Goal: Find specific page/section: Find specific page/section

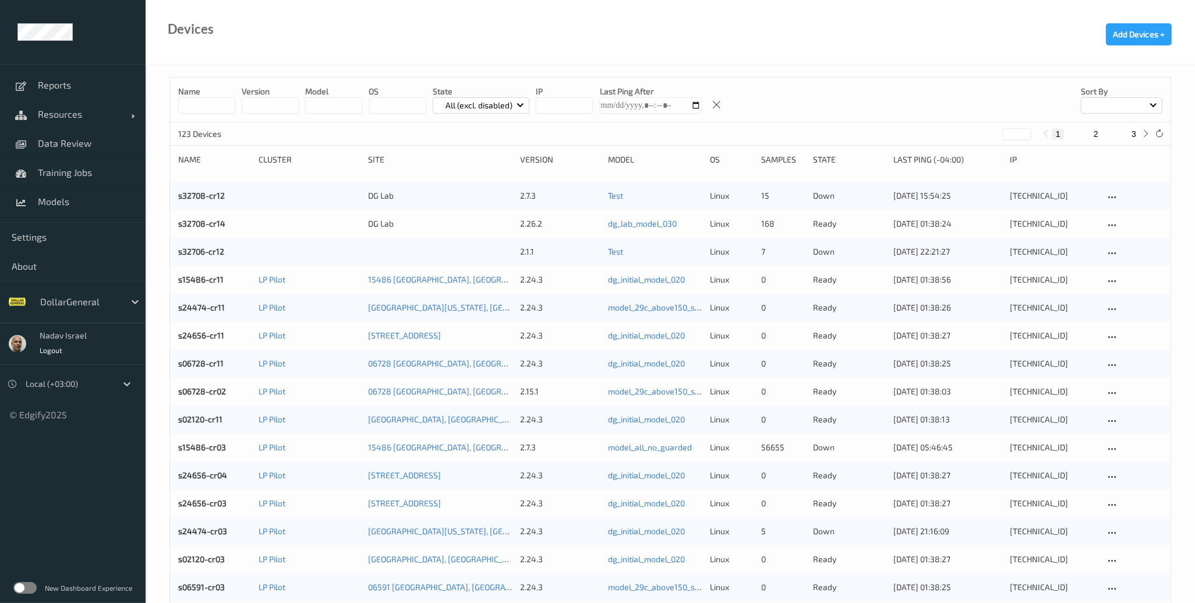
click at [36, 587] on label at bounding box center [24, 588] width 23 height 12
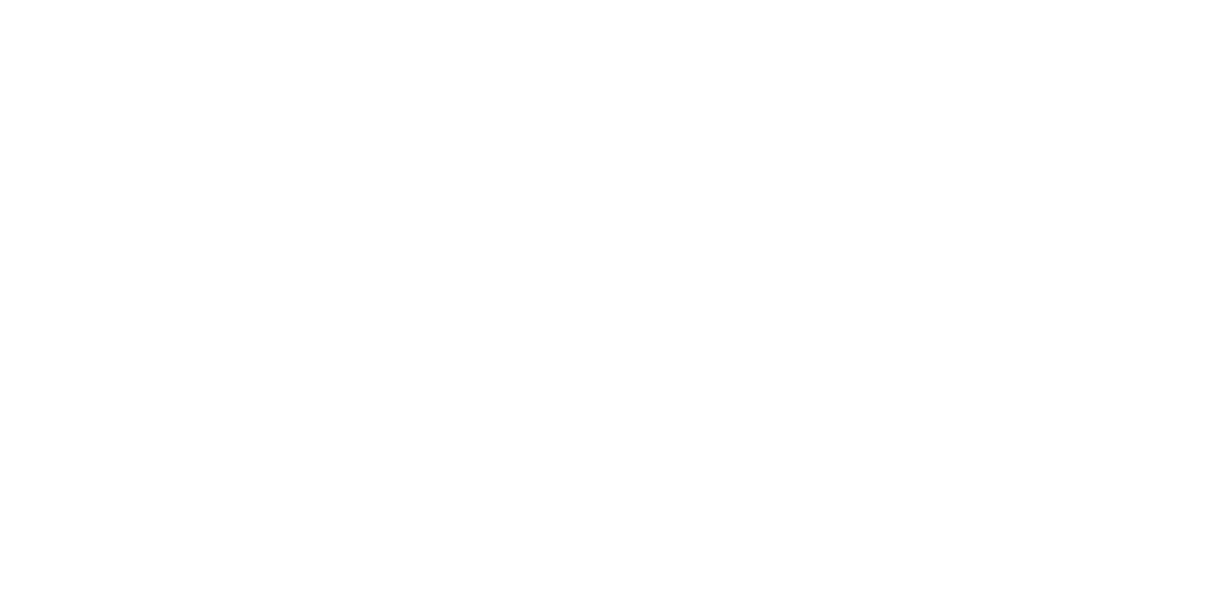
click at [61, 82] on div at bounding box center [602, 301] width 1205 height 603
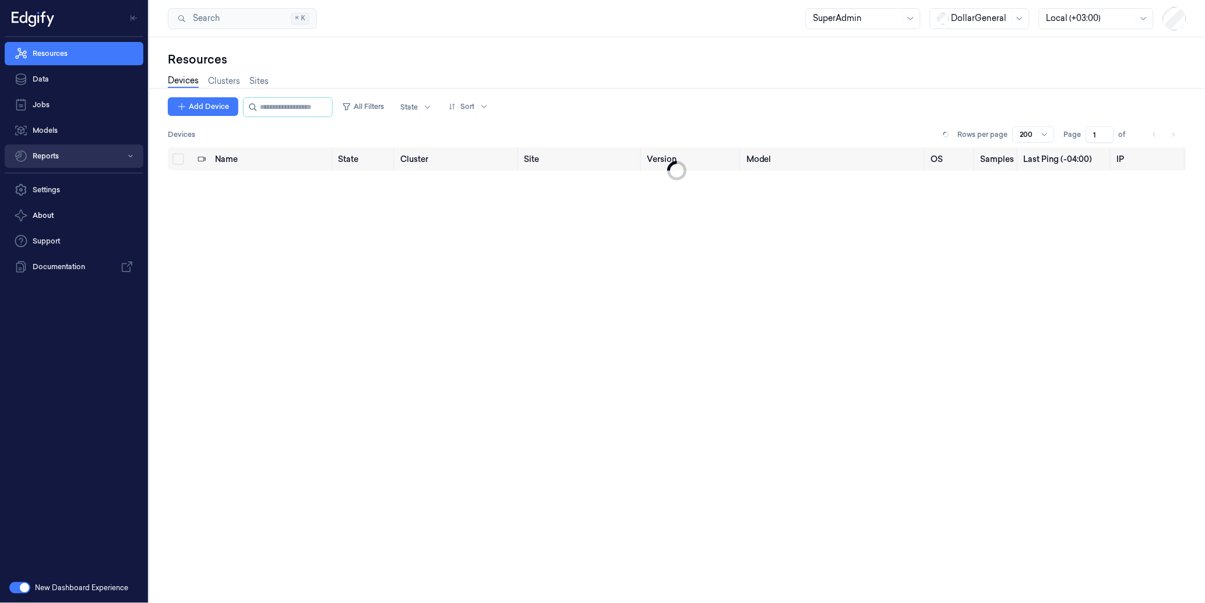
click at [50, 154] on button "Reports" at bounding box center [74, 155] width 139 height 23
click at [59, 158] on button "Reports" at bounding box center [74, 155] width 139 height 23
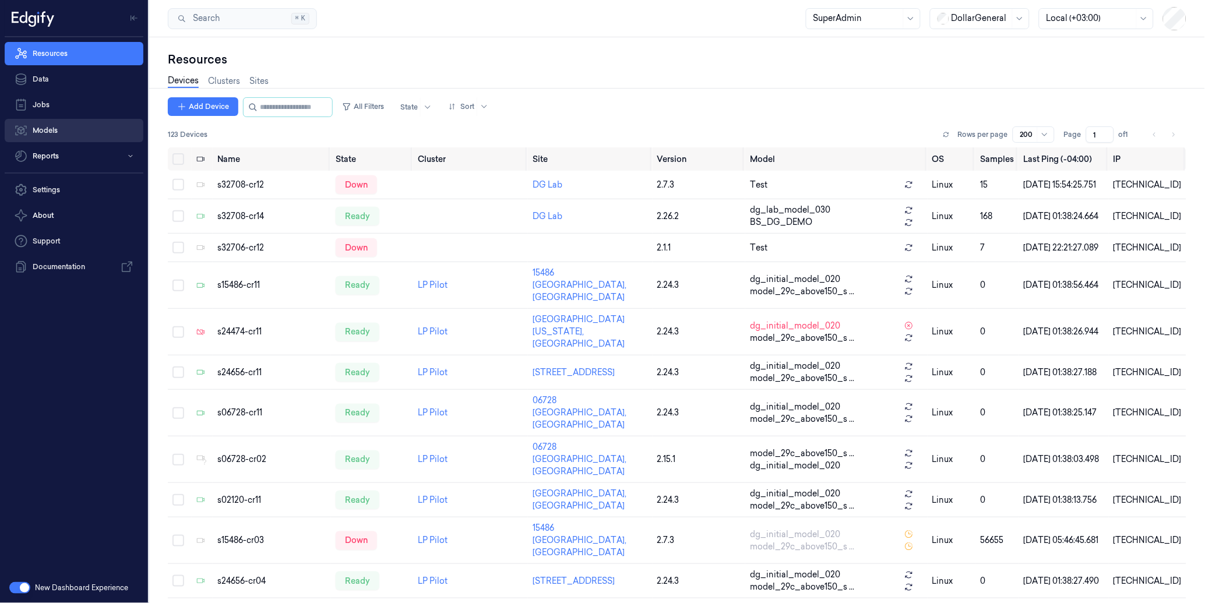
click at [55, 129] on link "Models" at bounding box center [74, 130] width 139 height 23
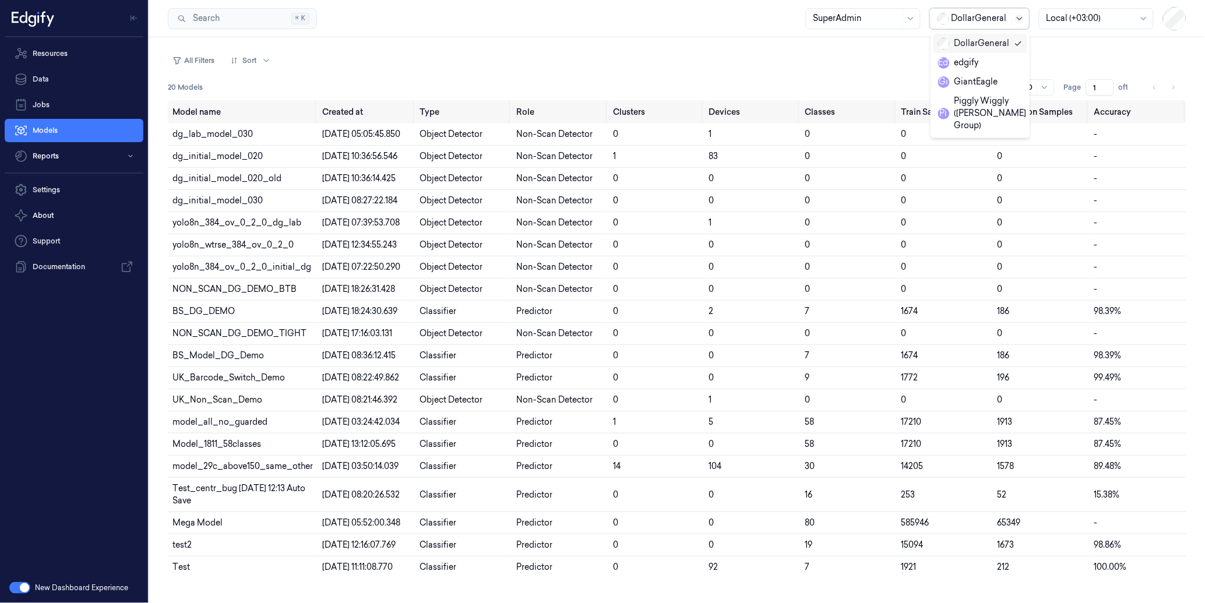
click at [1016, 18] on icon at bounding box center [1019, 18] width 9 height 9
click at [965, 59] on div "edgify" at bounding box center [958, 63] width 41 height 12
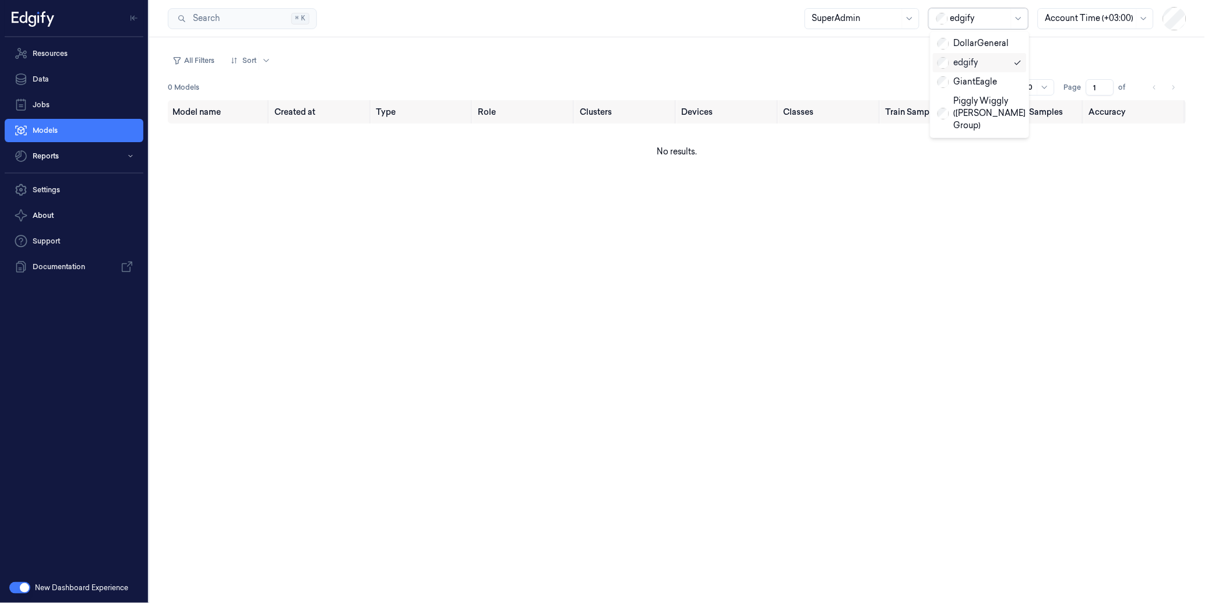
click at [992, 16] on div at bounding box center [979, 18] width 58 height 12
click at [958, 82] on div "GiantEagle" at bounding box center [967, 82] width 60 height 12
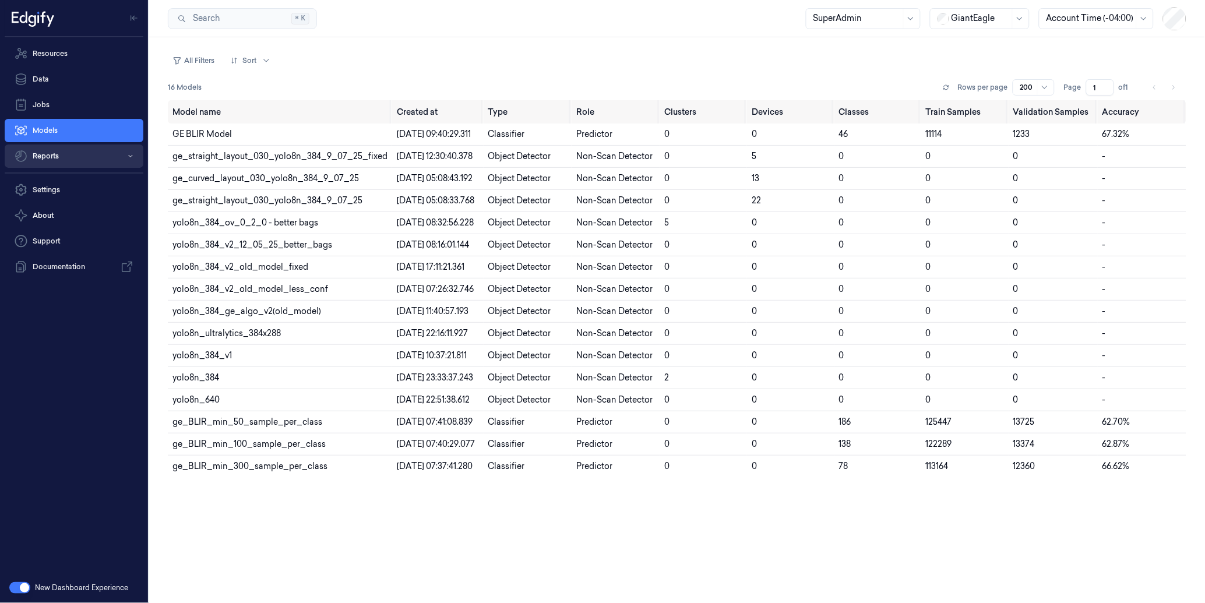
click at [44, 151] on button "Reports" at bounding box center [74, 155] width 139 height 23
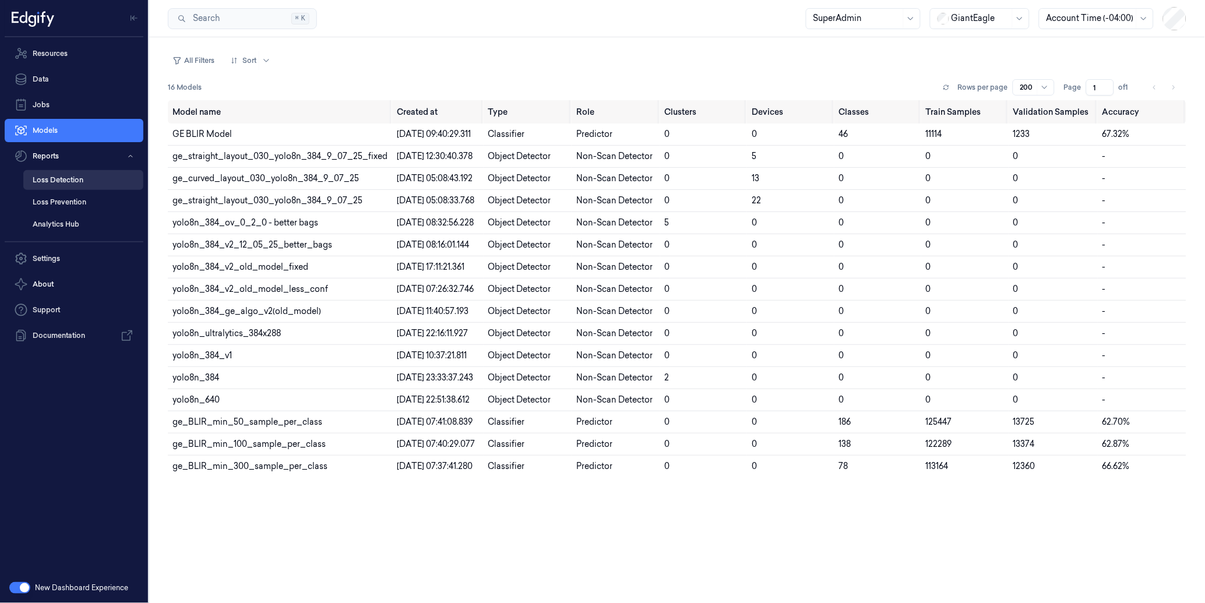
click at [56, 179] on link "Loss Detection" at bounding box center [83, 180] width 120 height 20
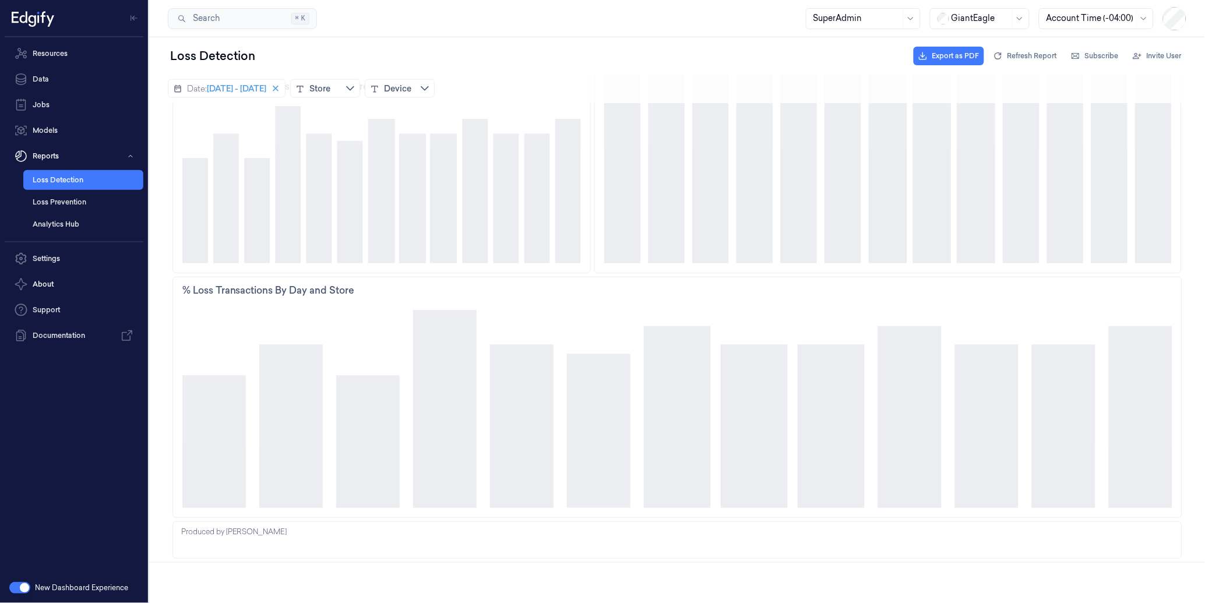
scroll to position [474, 0]
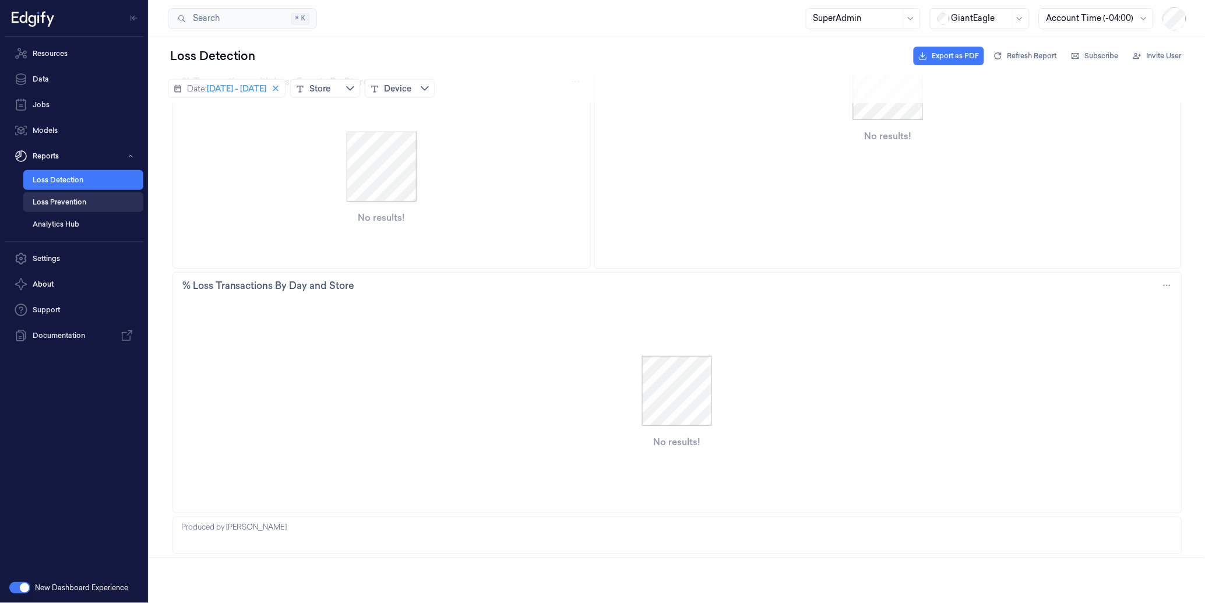
click at [74, 205] on link "Loss Prevention" at bounding box center [83, 202] width 120 height 20
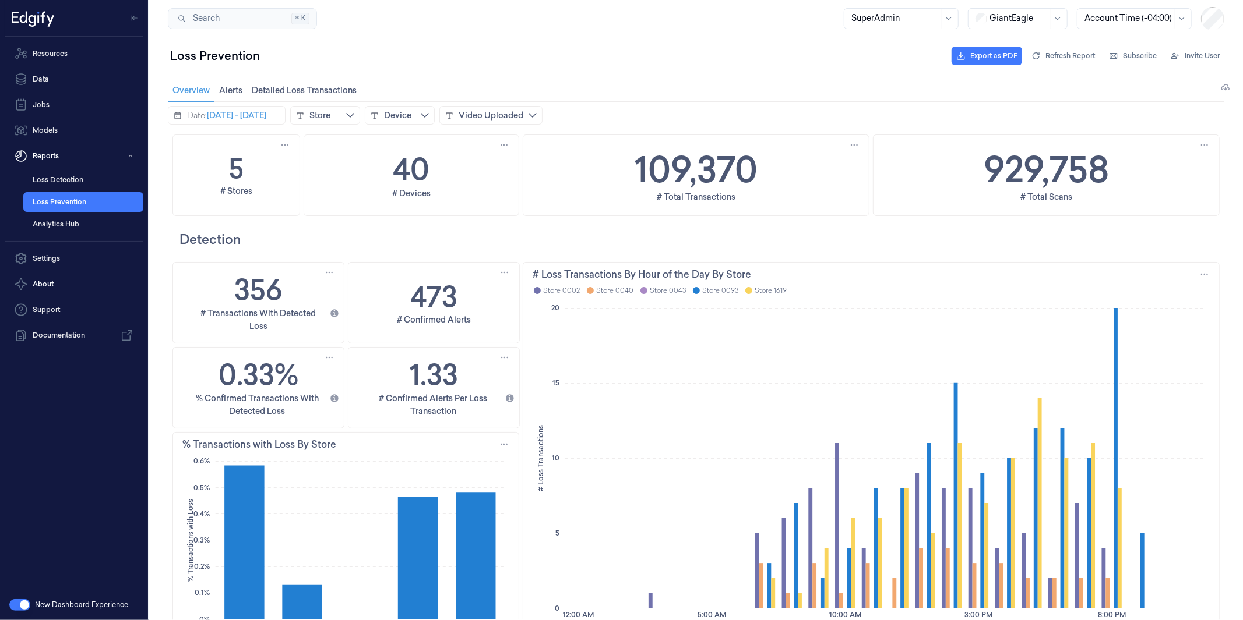
click at [1047, 22] on div "GiantEagle" at bounding box center [1018, 18] width 100 height 21
click at [1014, 39] on div "DollarGeneral" at bounding box center [1011, 43] width 72 height 12
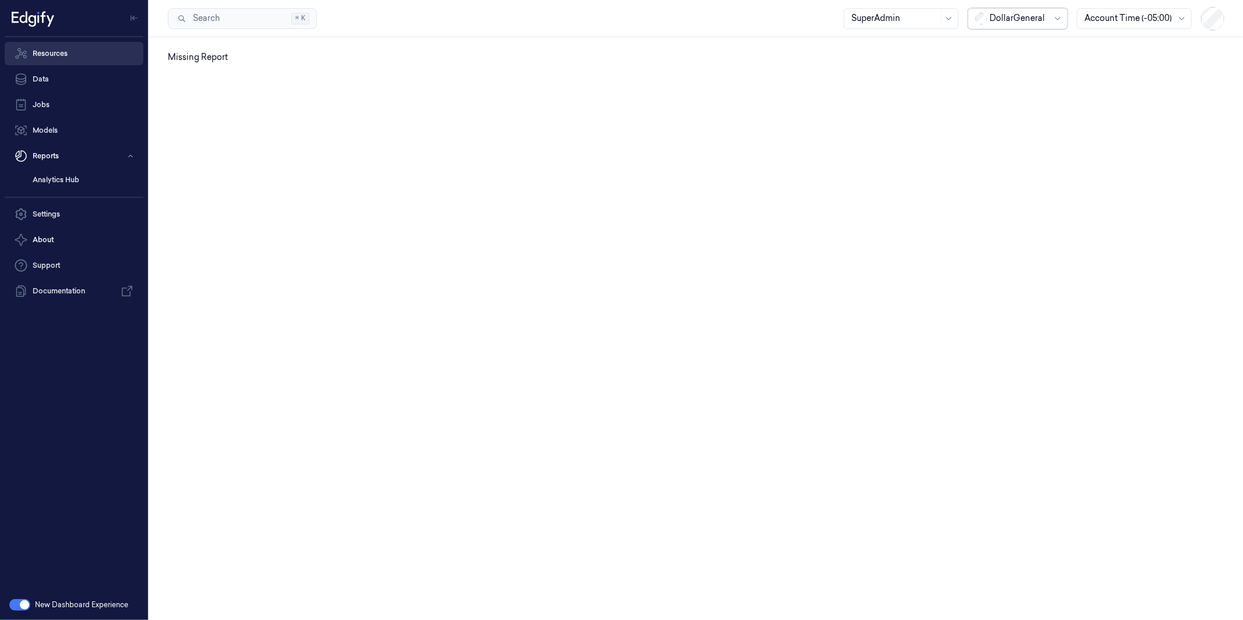
click at [59, 55] on link "Resources" at bounding box center [74, 53] width 139 height 23
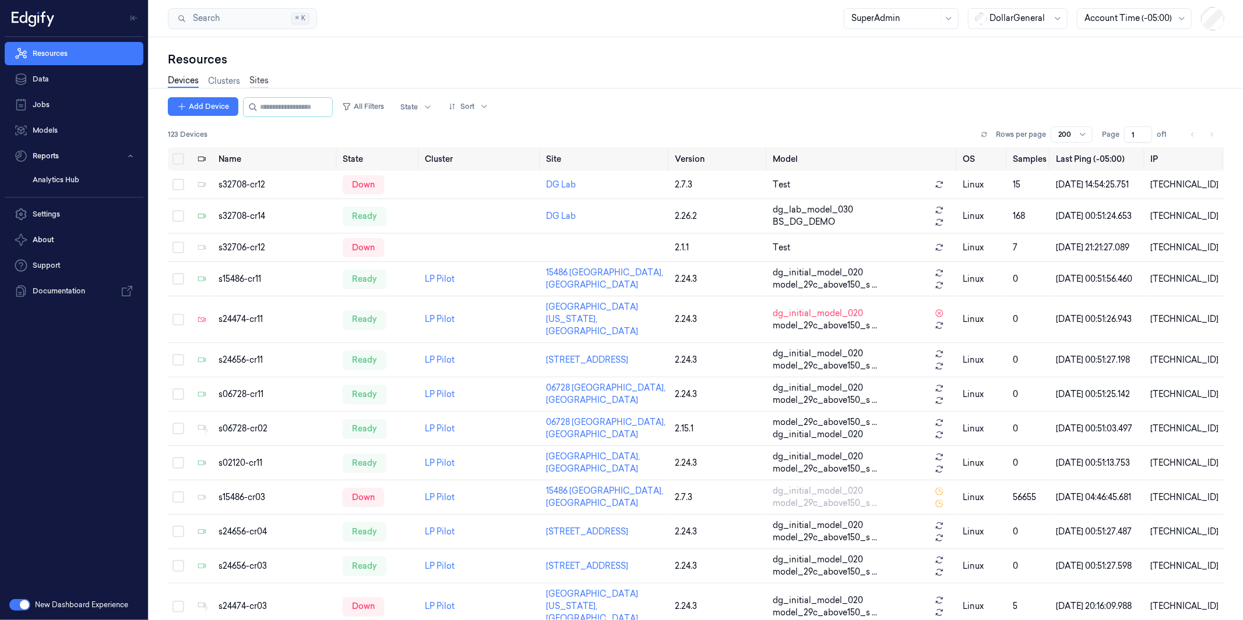
click at [263, 80] on link "Sites" at bounding box center [258, 81] width 19 height 13
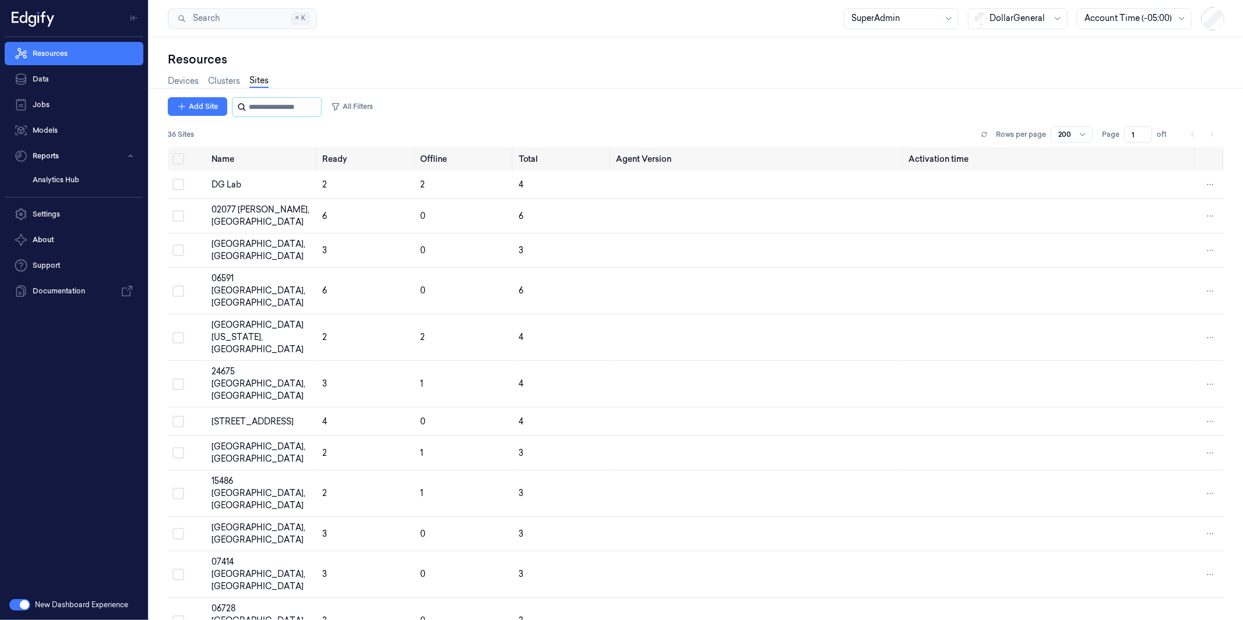
click at [298, 105] on input "string" at bounding box center [284, 107] width 70 height 19
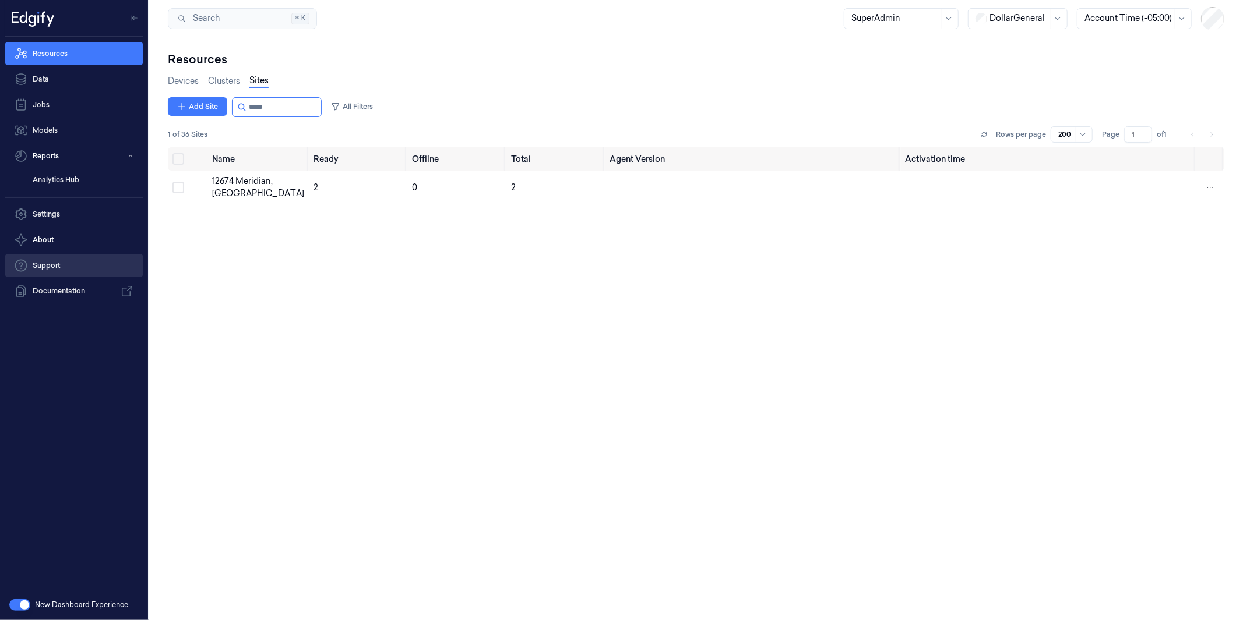
type input "*****"
click at [252, 178] on div "12674 Meridian, [GEOGRAPHIC_DATA]" at bounding box center [258, 187] width 92 height 24
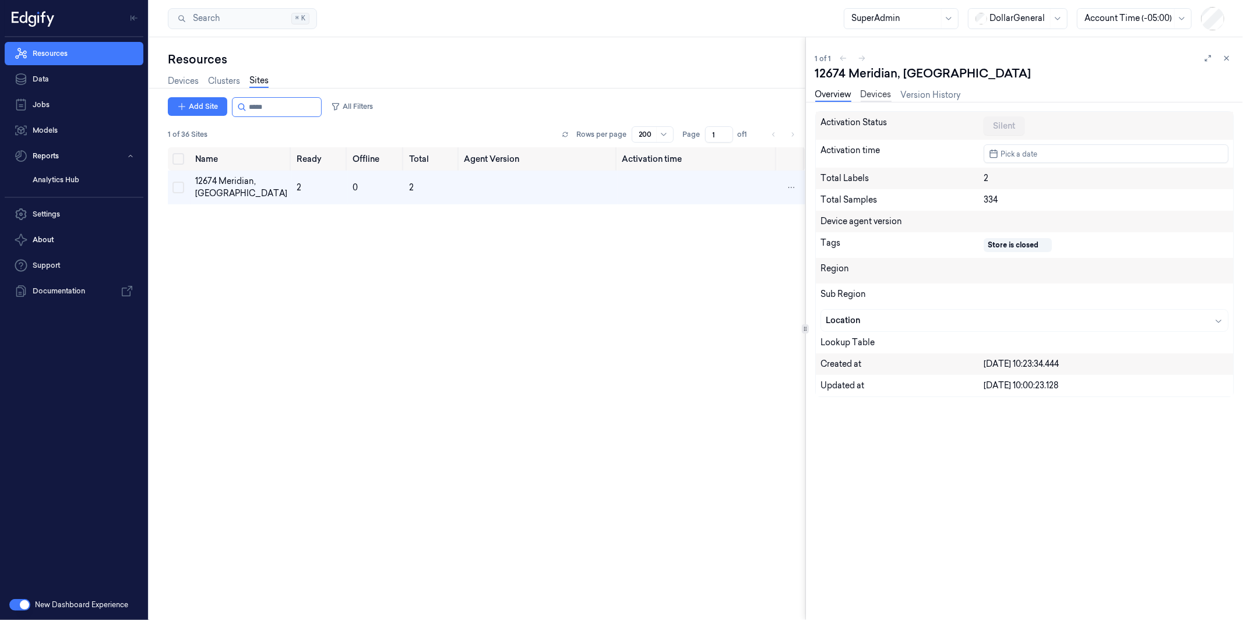
click at [881, 94] on link "Devices" at bounding box center [875, 95] width 31 height 13
